Goal: Contribute content

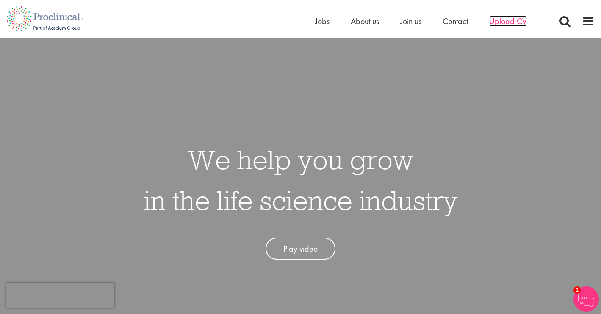
click at [504, 20] on span "Upload CV" at bounding box center [508, 21] width 38 height 11
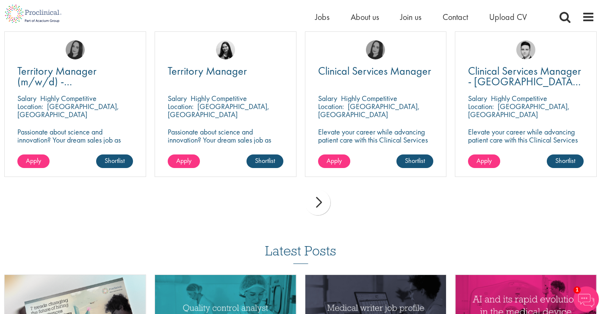
scroll to position [614, 0]
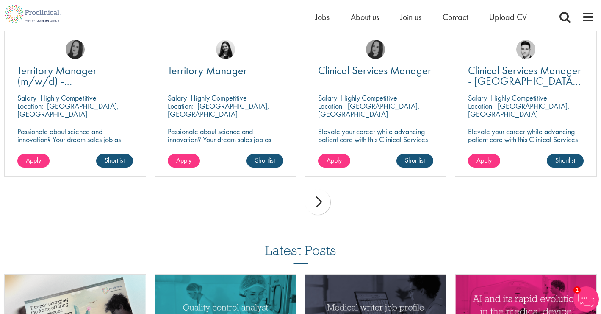
click at [319, 201] on div "next" at bounding box center [317, 201] width 25 height 25
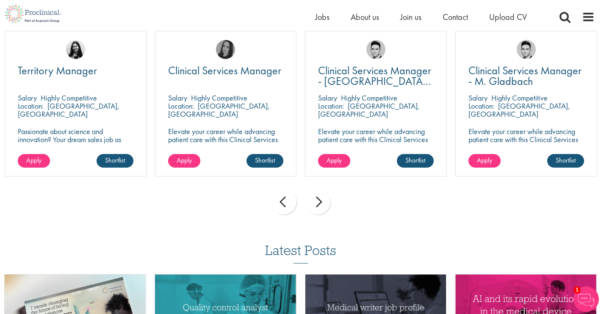
click at [319, 201] on div "next" at bounding box center [317, 201] width 25 height 25
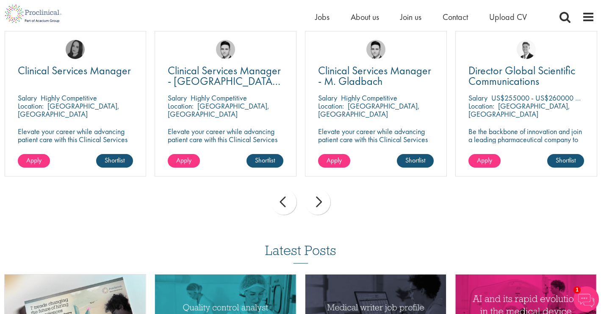
click at [319, 201] on div "next" at bounding box center [317, 201] width 25 height 25
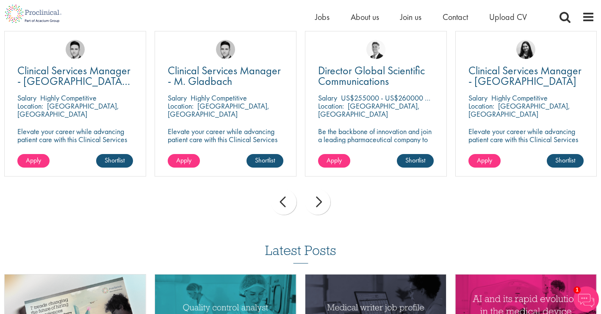
click at [319, 202] on div "next" at bounding box center [317, 201] width 25 height 25
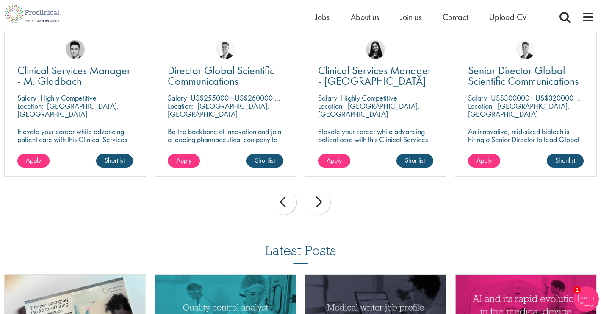
click at [319, 202] on div "next" at bounding box center [317, 201] width 25 height 25
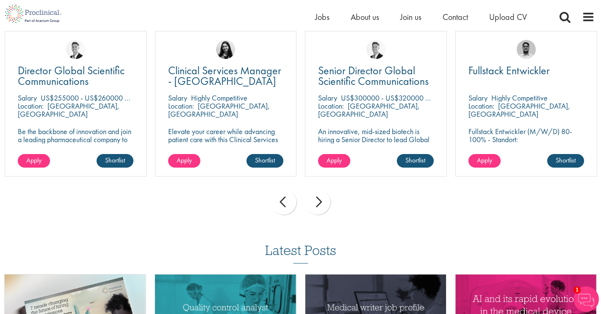
click at [320, 202] on div "next" at bounding box center [317, 201] width 25 height 25
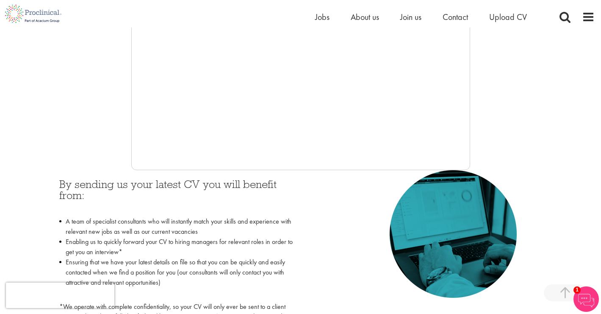
scroll to position [263, 0]
